Goal: Transaction & Acquisition: Purchase product/service

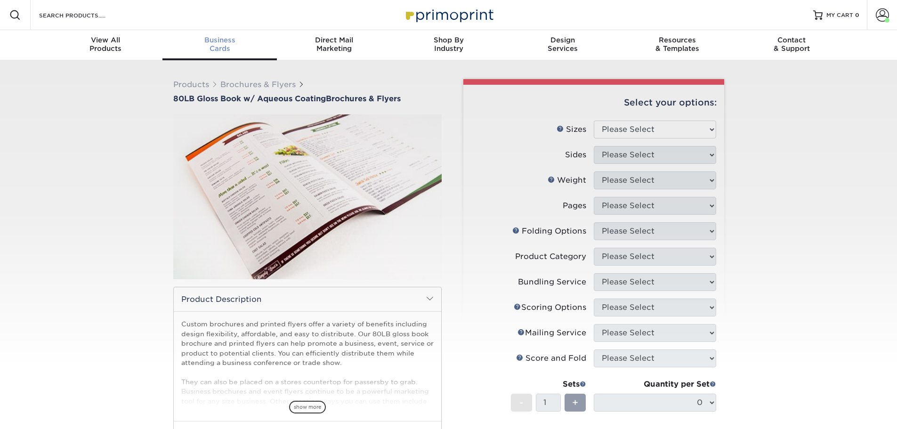
click at [228, 45] on div "Business Cards" at bounding box center [219, 44] width 114 height 17
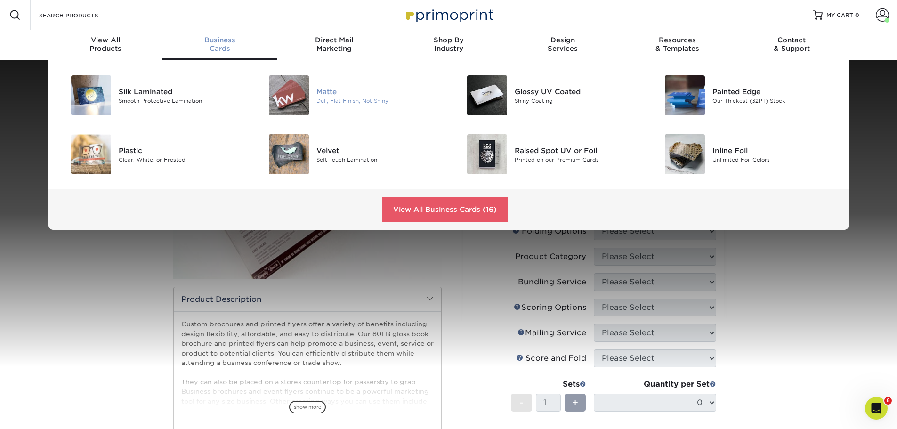
click at [332, 87] on div "Matte" at bounding box center [378, 91] width 125 height 10
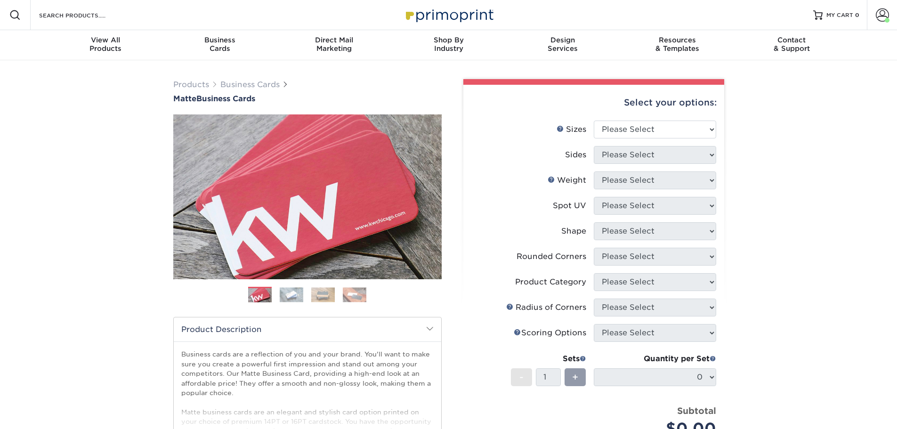
click at [784, 199] on div "Products Business Cards Matte Business Cards Previous Next 100 $ 8" at bounding box center [448, 319] width 897 height 519
click at [689, 131] on select "Please Select 1.5" x 3.5" - Mini 1.75" x 3.5" - Mini 2" x 2" - Square 2" x 3" -…" at bounding box center [654, 129] width 122 height 18
select select "2.00x3.50"
click at [593, 120] on select "Please Select 1.5" x 3.5" - Mini 1.75" x 3.5" - Mini 2" x 2" - Square 2" x 3" -…" at bounding box center [654, 129] width 122 height 18
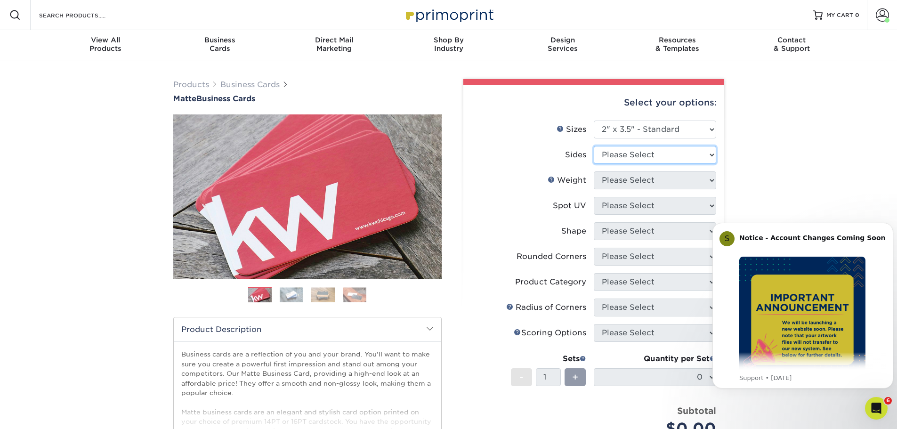
click at [670, 157] on select "Please Select Print Both Sides Print Front Only" at bounding box center [654, 155] width 122 height 18
select select "13abbda7-1d64-4f25-8bb2-c179b224825d"
click at [593, 146] on select "Please Select Print Both Sides Print Front Only" at bounding box center [654, 155] width 122 height 18
click at [657, 180] on select "Please Select 16PT 14PT" at bounding box center [654, 180] width 122 height 18
select select "16PT"
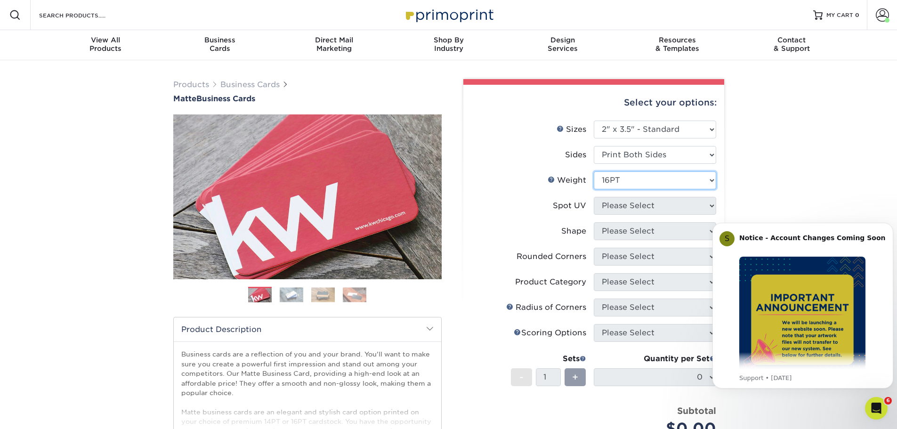
click at [593, 171] on select "Please Select 16PT 14PT" at bounding box center [654, 180] width 122 height 18
click at [640, 209] on select "Please Select No Spot UV Front and Back (Both Sides) Front Only Back Only" at bounding box center [654, 206] width 122 height 18
select select "3"
click at [593, 197] on select "Please Select No Spot UV Front and Back (Both Sides) Front Only Back Only" at bounding box center [654, 206] width 122 height 18
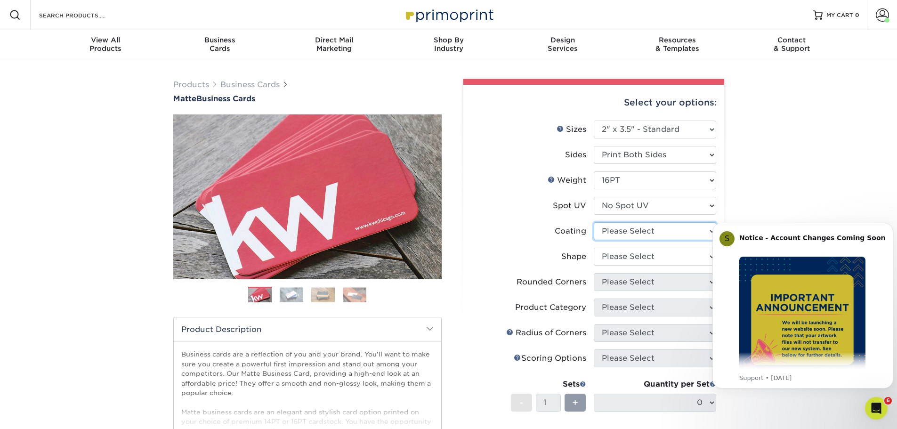
click at [634, 231] on select at bounding box center [654, 231] width 122 height 18
select select "121bb7b5-3b4d-429f-bd8d-bbf80e953313"
click at [593, 222] on select at bounding box center [654, 231] width 122 height 18
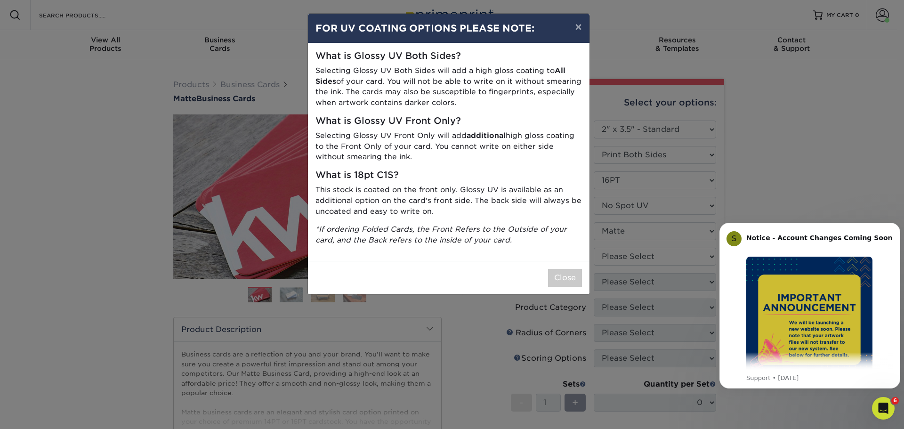
click at [630, 256] on div "× FOR UV COATING OPTIONS PLEASE NOTE: What is Glossy UV Both Sides? Selecting G…" at bounding box center [452, 214] width 904 height 429
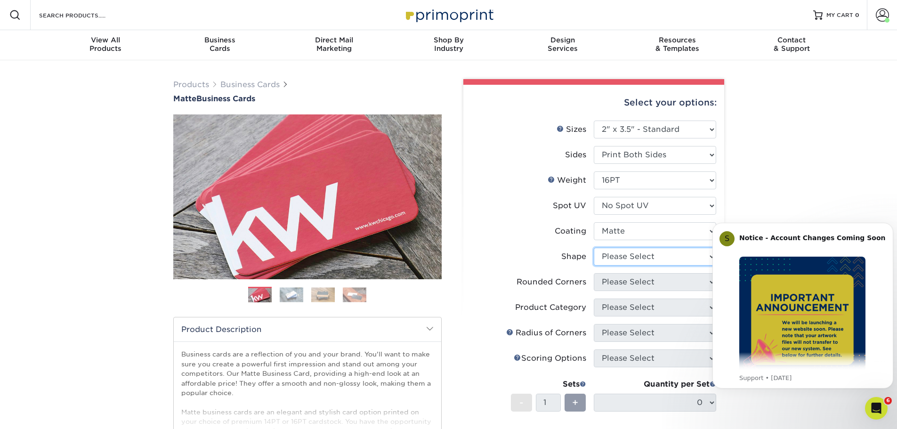
click at [624, 259] on select "Please Select Standard Oval" at bounding box center [654, 257] width 122 height 18
select select "standard"
click at [593, 248] on select "Please Select Standard Oval" at bounding box center [654, 257] width 122 height 18
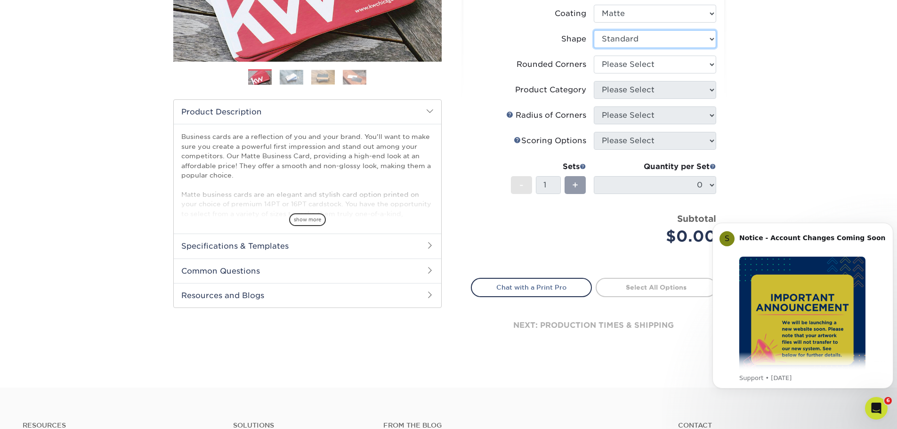
scroll to position [235, 0]
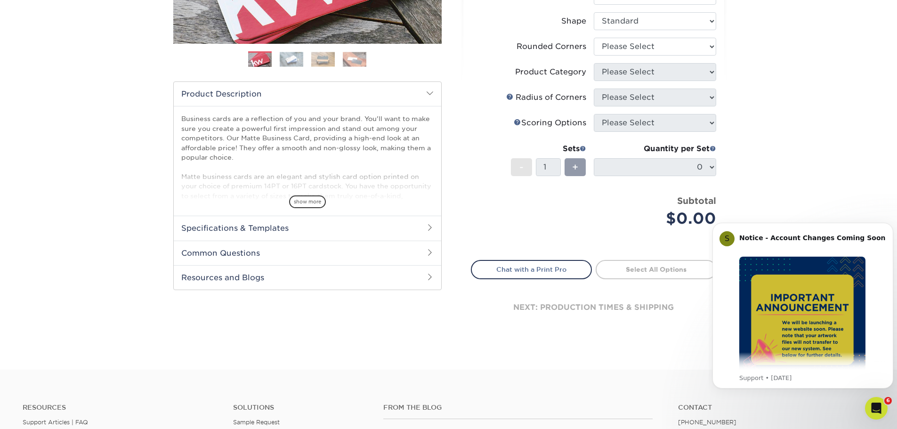
click at [786, 130] on div "Products Business Cards Matte Business Cards Previous Next 100 $ 8" at bounding box center [448, 97] width 897 height 544
click at [624, 49] on select "Please Select Yes - Round 2 Corners Yes - Round 4 Corners No" at bounding box center [654, 47] width 122 height 18
select select "0"
click at [593, 38] on select "Please Select Yes - Round 2 Corners Yes - Round 4 Corners No" at bounding box center [654, 47] width 122 height 18
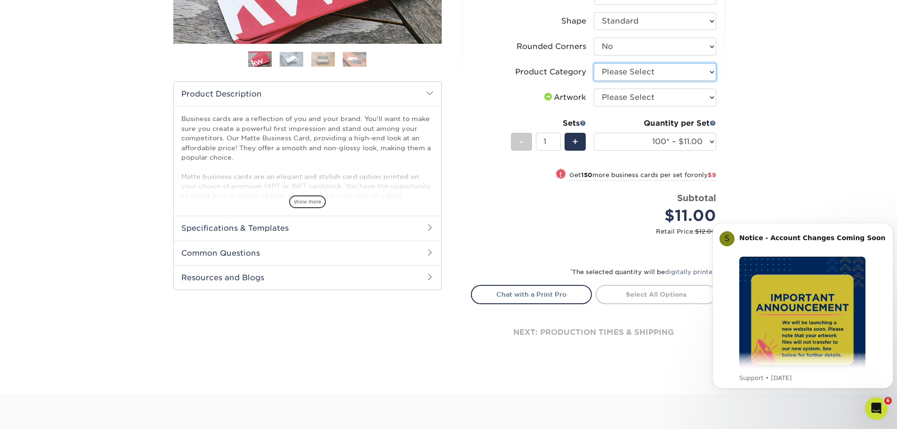
click at [618, 71] on select "Please Select Business Cards" at bounding box center [654, 72] width 122 height 18
select select "3b5148f1-0588-4f88-a218-97bcfdce65c1"
click at [593, 63] on select "Please Select Business Cards" at bounding box center [654, 72] width 122 height 18
click at [600, 97] on select "Please Select I will upload files I need a design - $100" at bounding box center [654, 97] width 122 height 18
select select "upload"
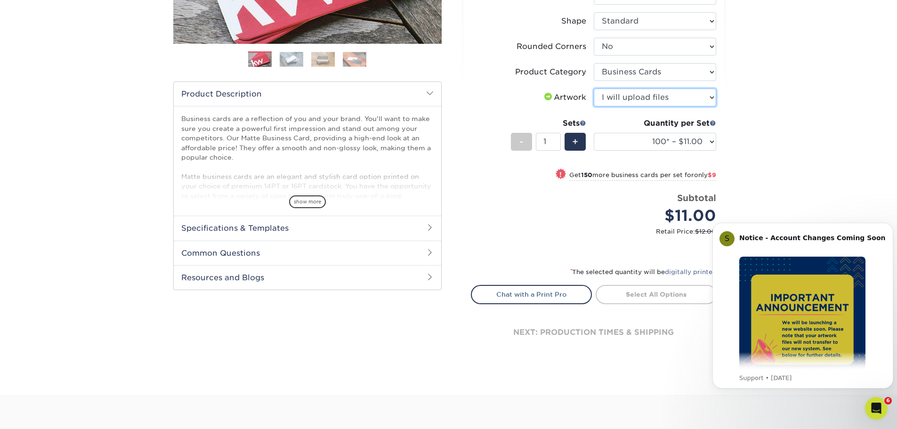
click at [593, 88] on select "Please Select I will upload files I need a design - $100" at bounding box center [654, 97] width 122 height 18
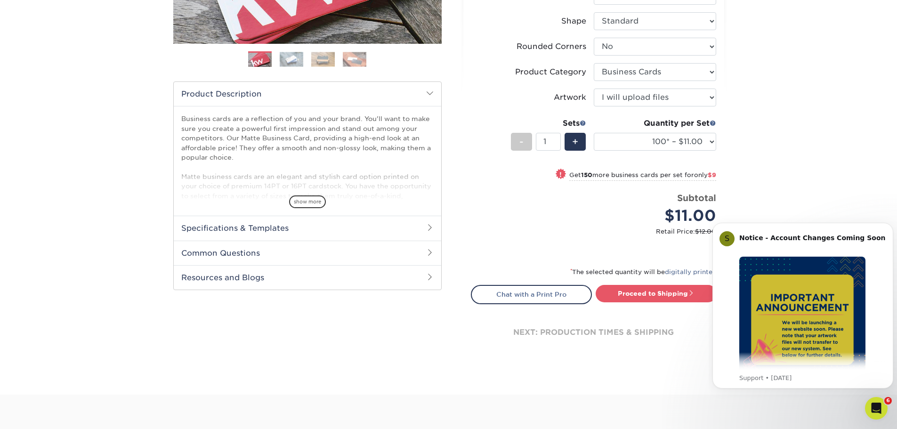
click at [579, 218] on div "Price per set $11.00" at bounding box center [532, 210] width 122 height 36
drag, startPoint x: 634, startPoint y: 144, endPoint x: 627, endPoint y: 149, distance: 8.5
click at [635, 144] on select "100* – $11.00 250* – $20.00 500 – $39.00 1000 – $49.00 2500 – $87.00 5000 – $16…" at bounding box center [654, 142] width 122 height 18
click at [616, 147] on select "100* – $11.00 250* – $20.00 500 – $39.00 1000 – $49.00 2500 – $87.00 5000 – $16…" at bounding box center [654, 142] width 122 height 18
